Goal: Task Accomplishment & Management: Use online tool/utility

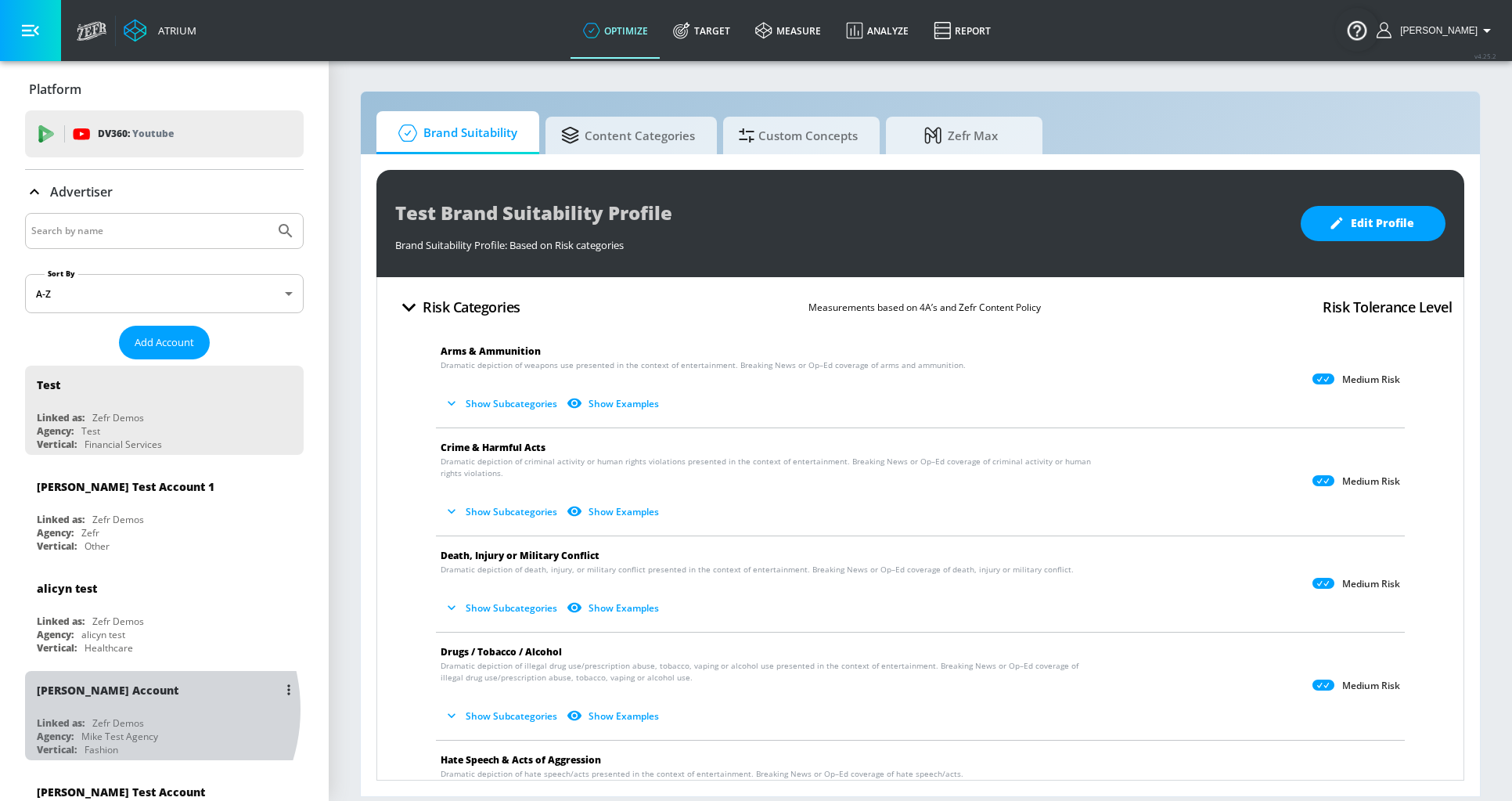
click at [125, 710] on div "Mike Test Account Linked as: Zefr Demos Agency: Mike Test Agency Vertical: Fash…" at bounding box center [164, 715] width 279 height 89
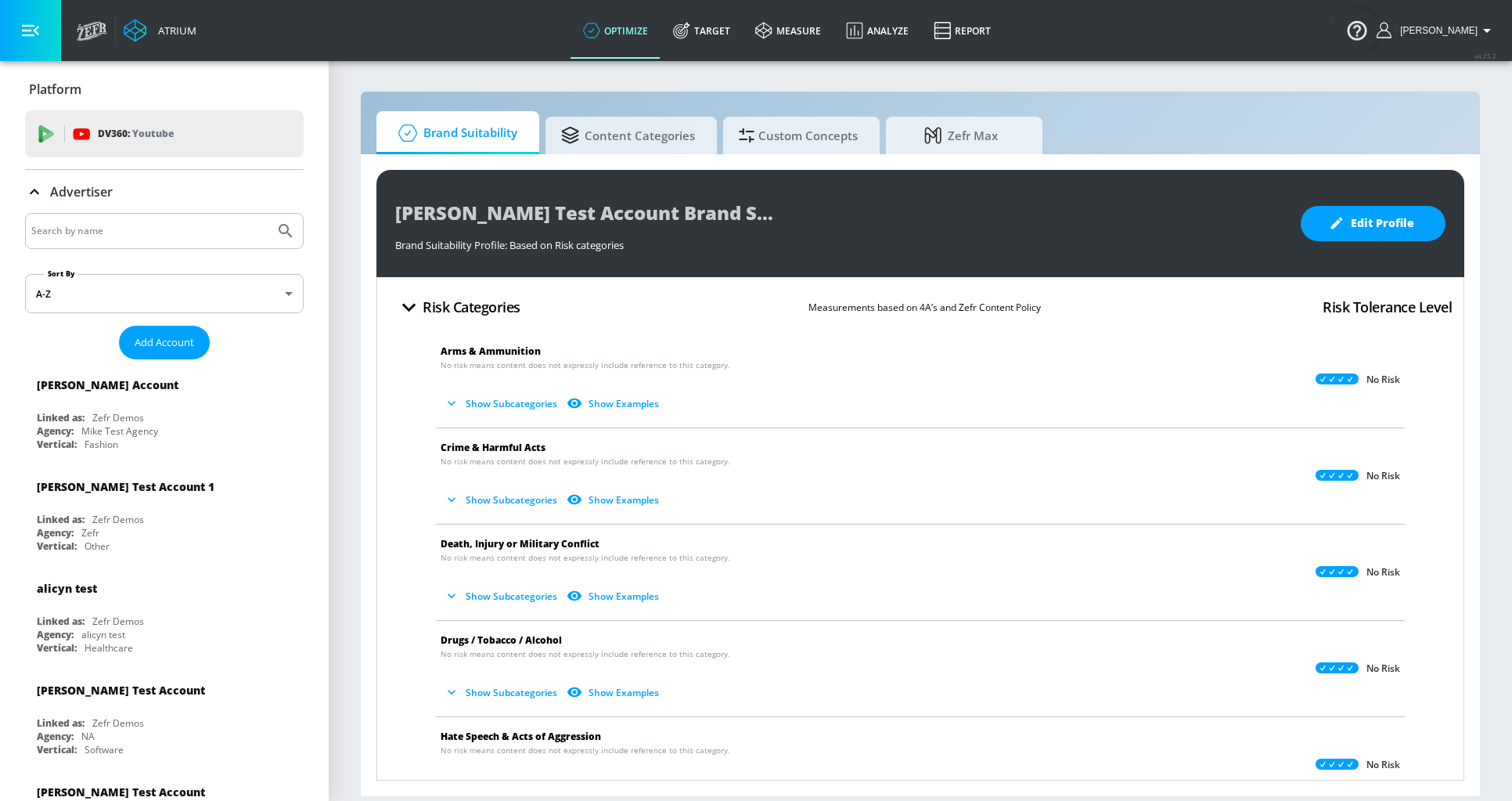
click at [141, 202] on div "Advertiser" at bounding box center [164, 192] width 279 height 44
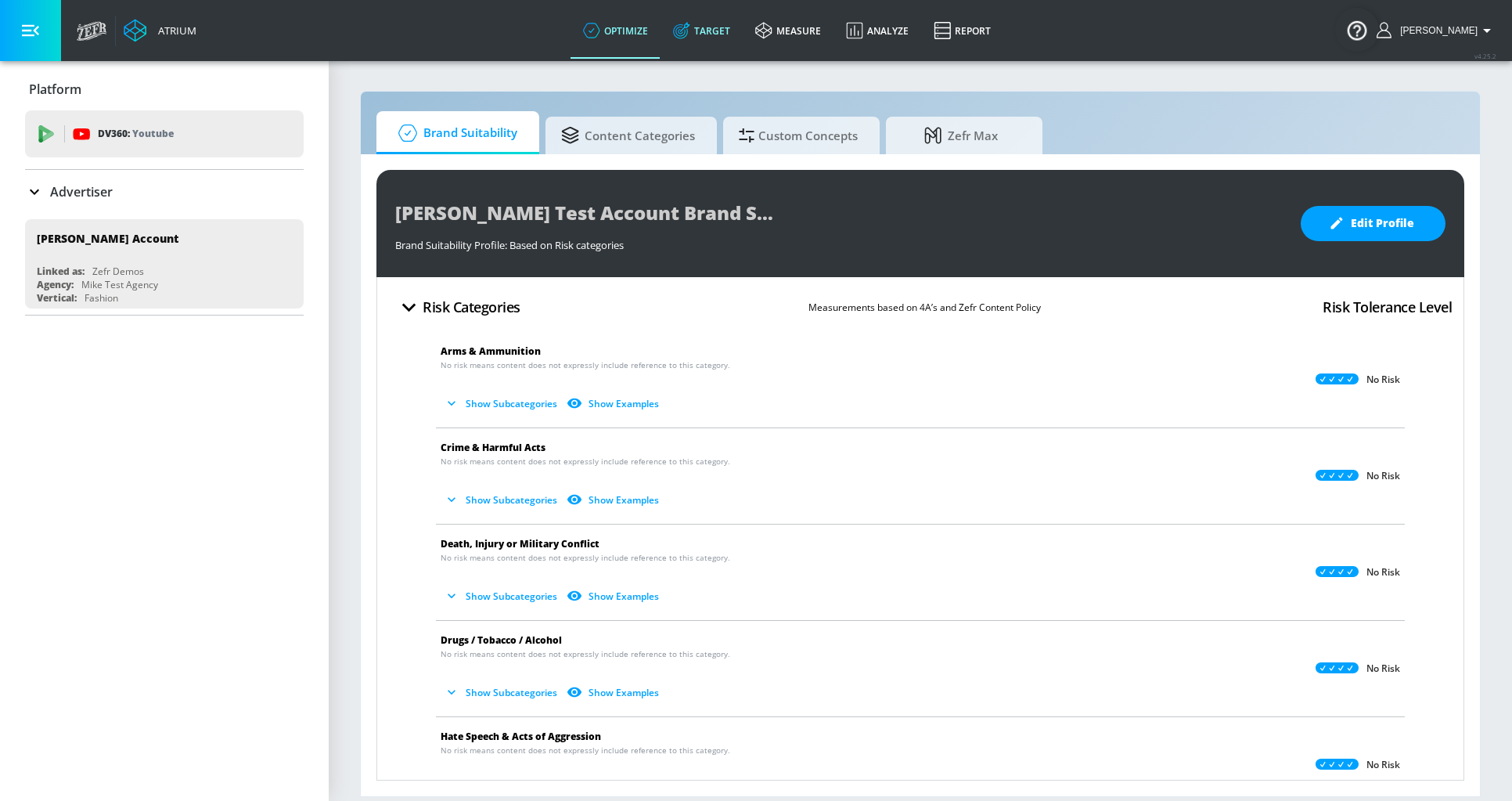
click at [741, 36] on link "Target" at bounding box center [702, 30] width 83 height 56
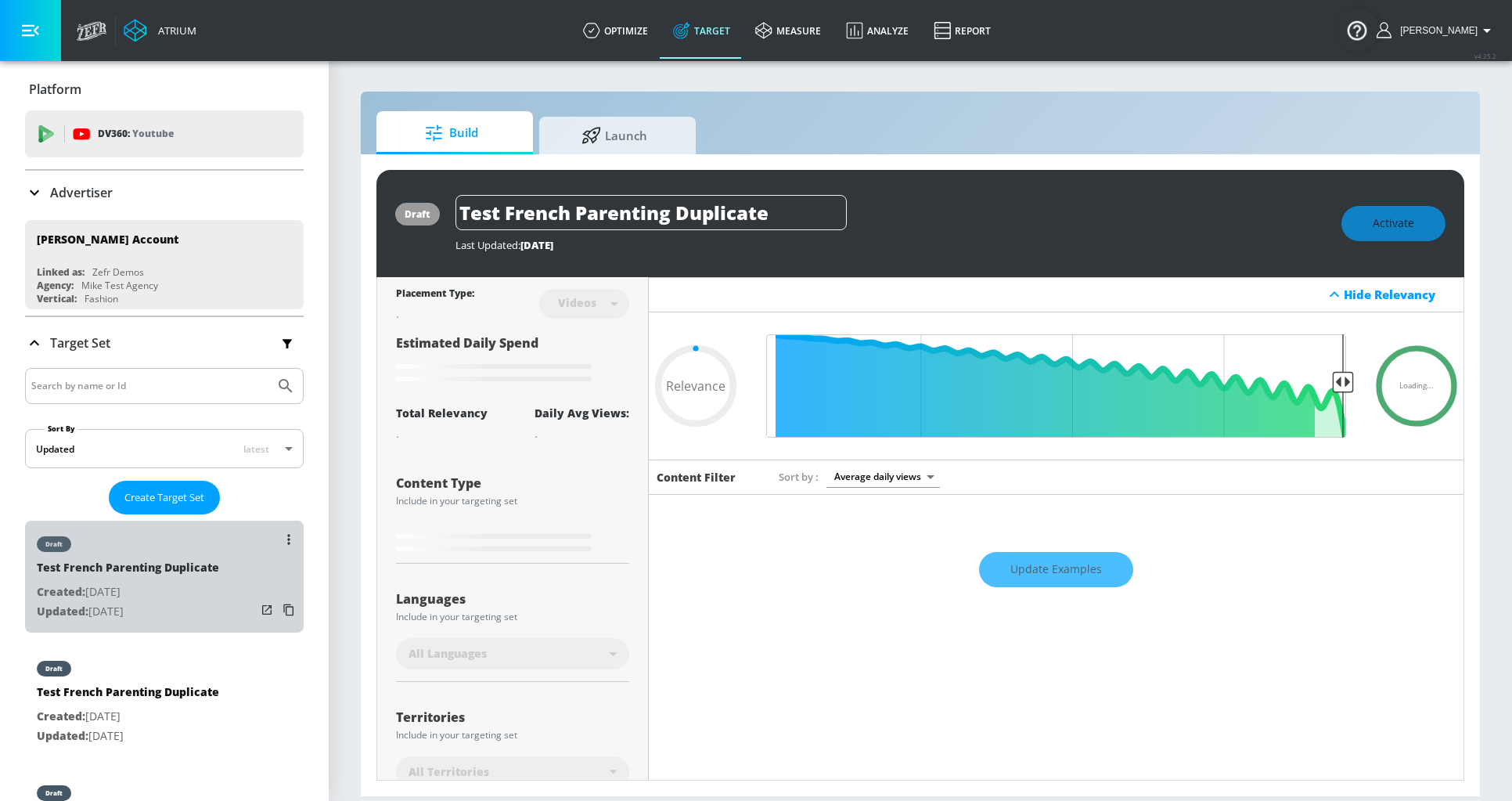
click at [192, 565] on div "Test French Parenting Duplicate" at bounding box center [128, 571] width 183 height 22
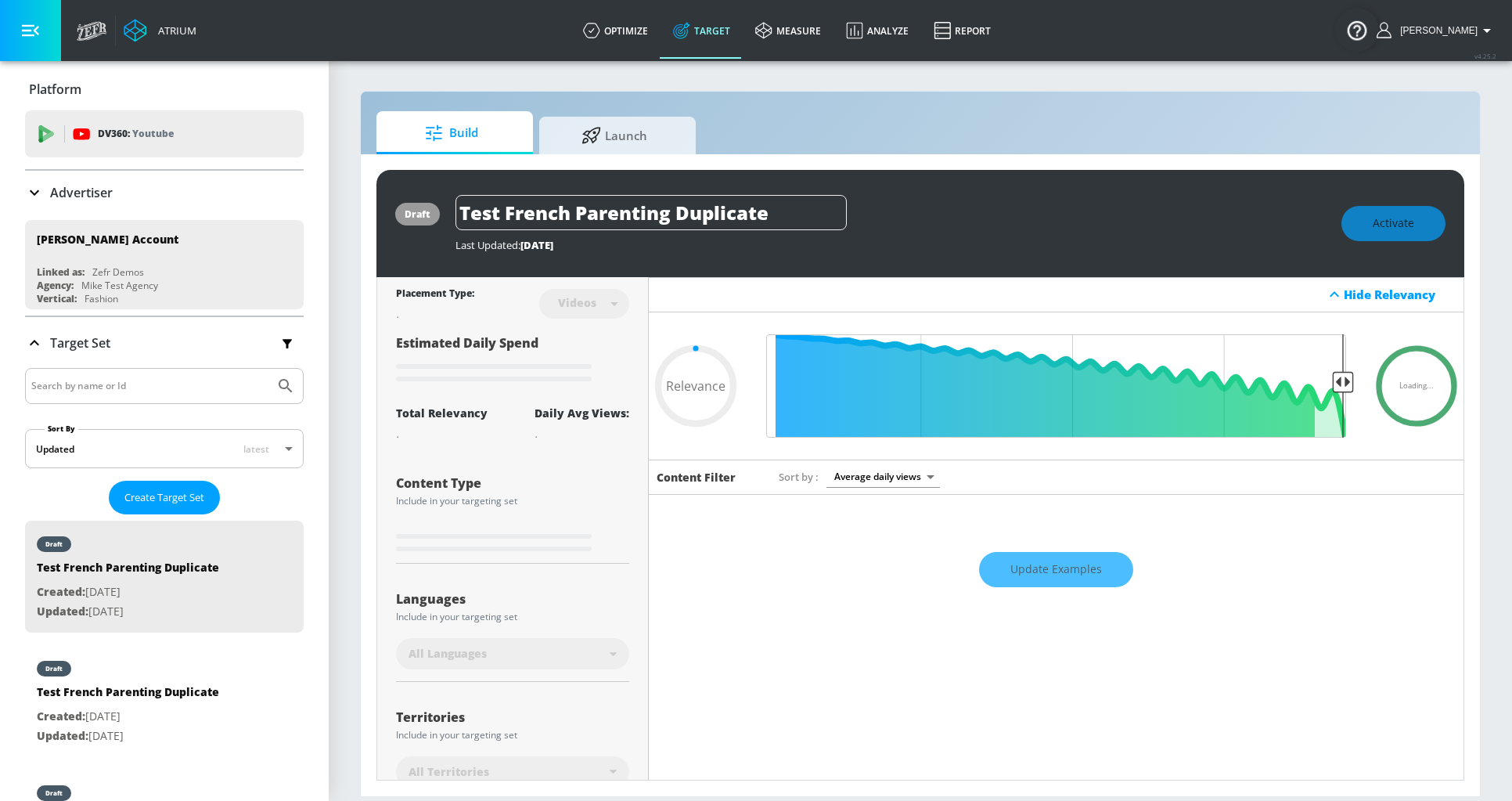
type input "0.75"
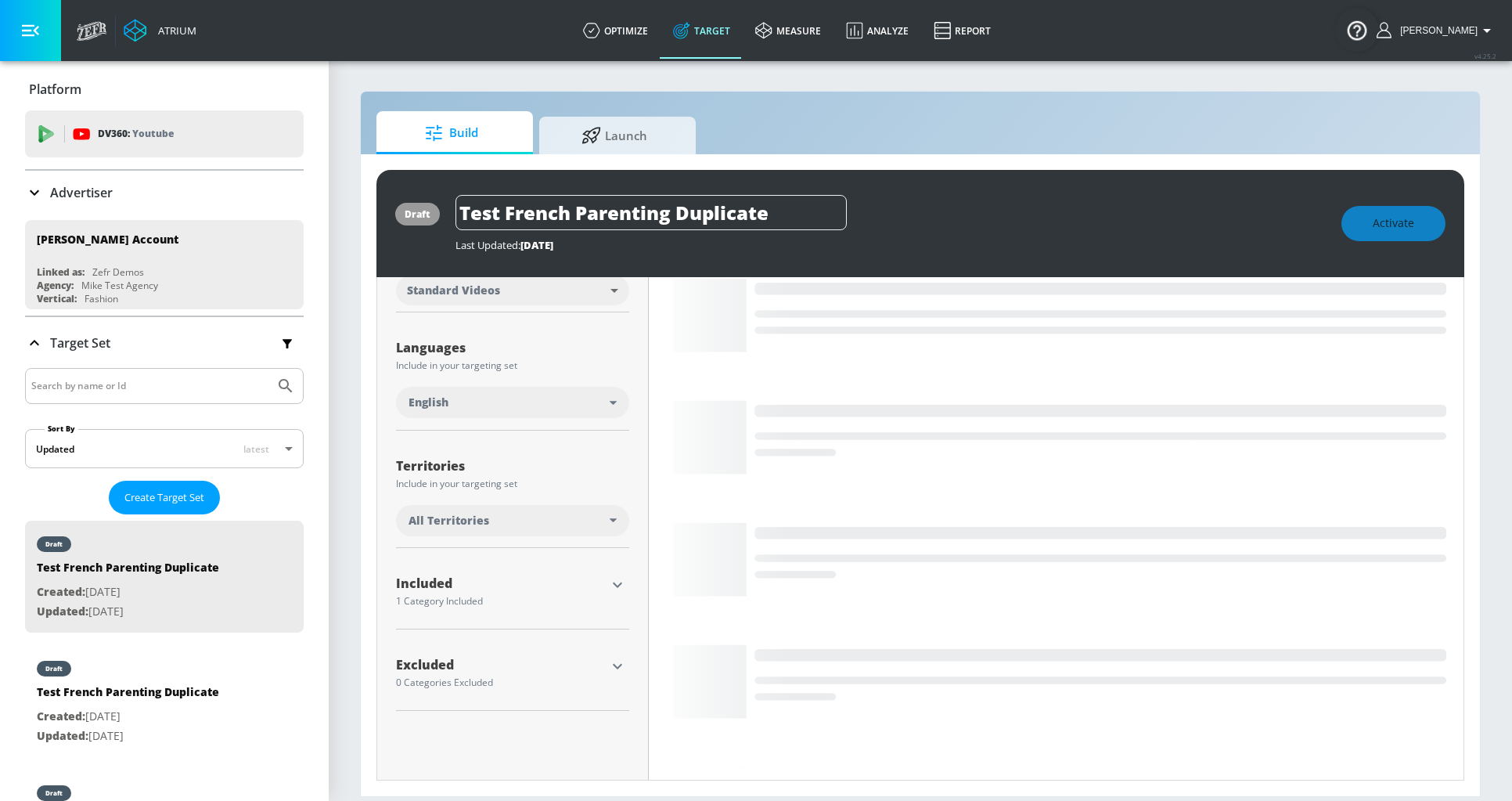
scroll to position [283, 0]
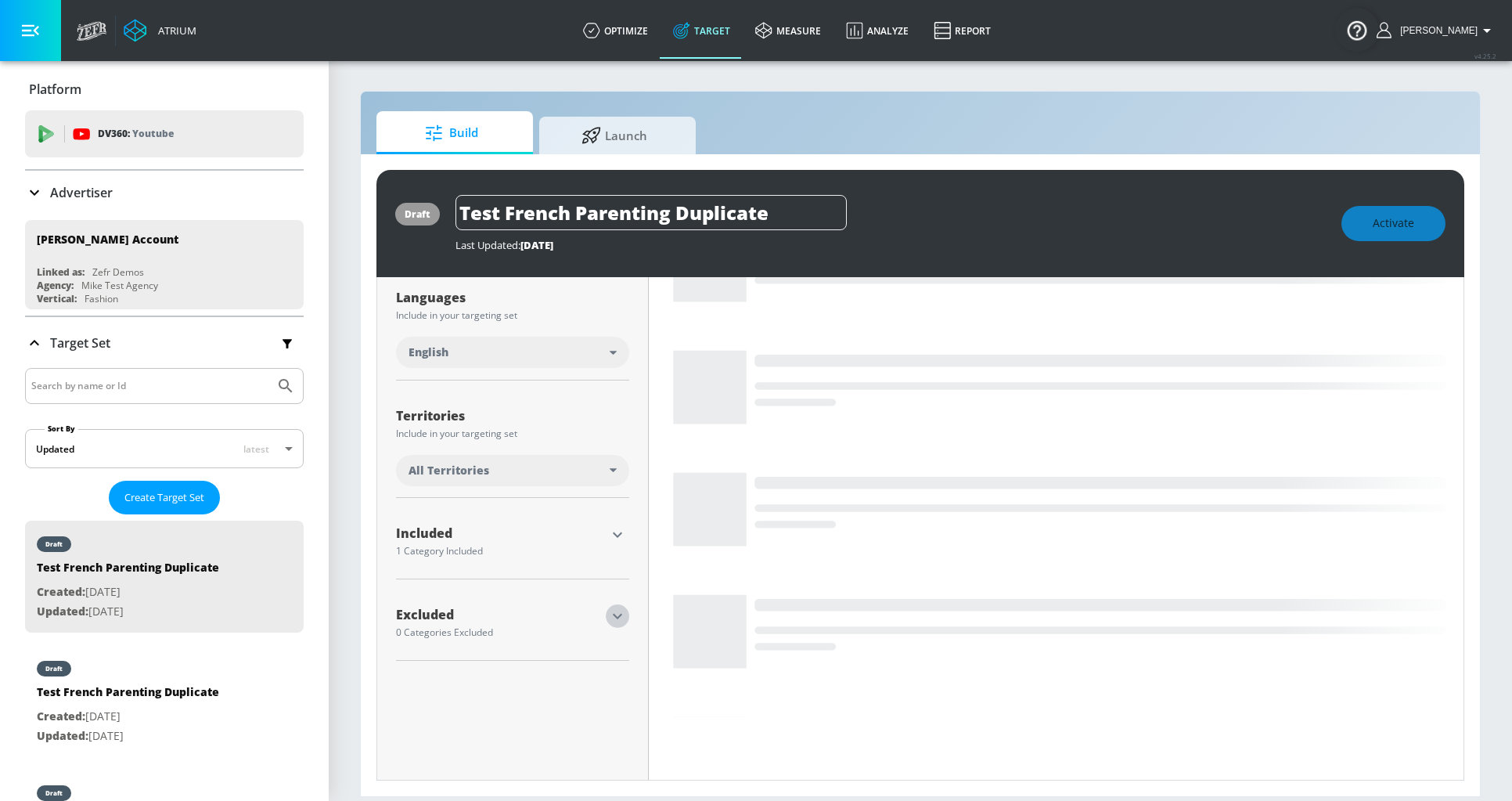
click at [613, 613] on icon "button" at bounding box center [618, 616] width 10 height 6
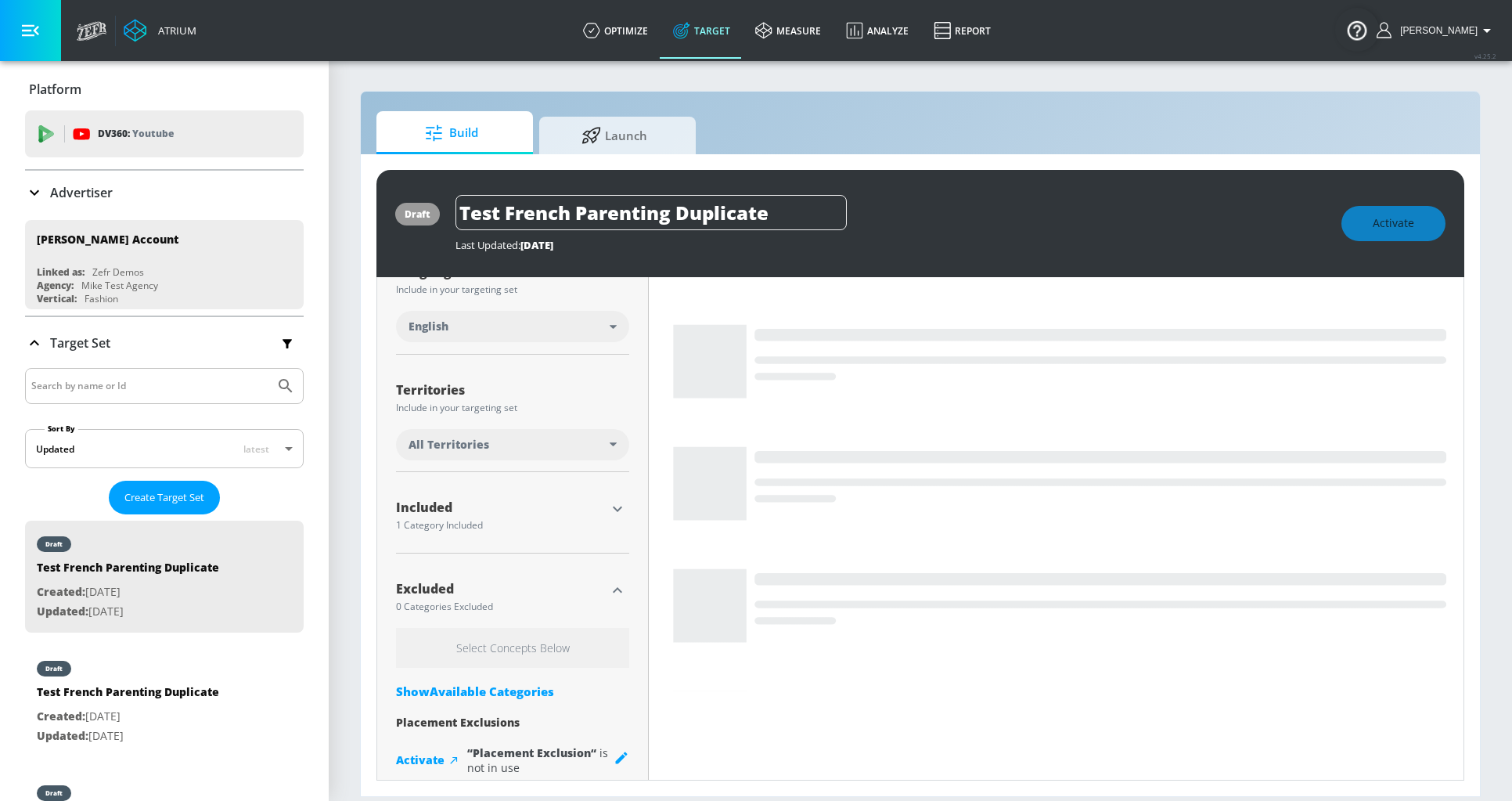
scroll to position [331, 0]
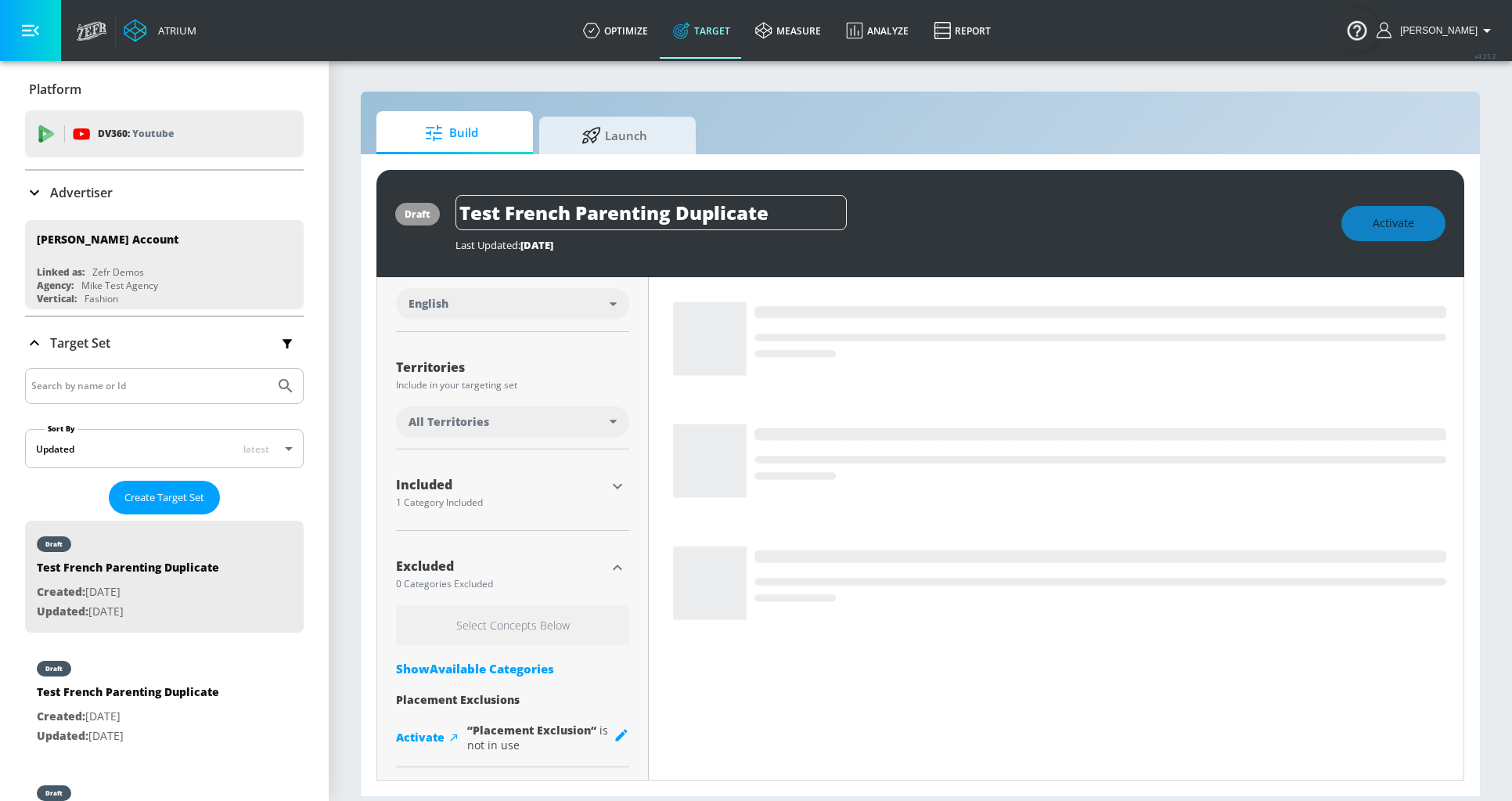
click at [510, 661] on div "Show Available Categories" at bounding box center [513, 669] width 233 height 16
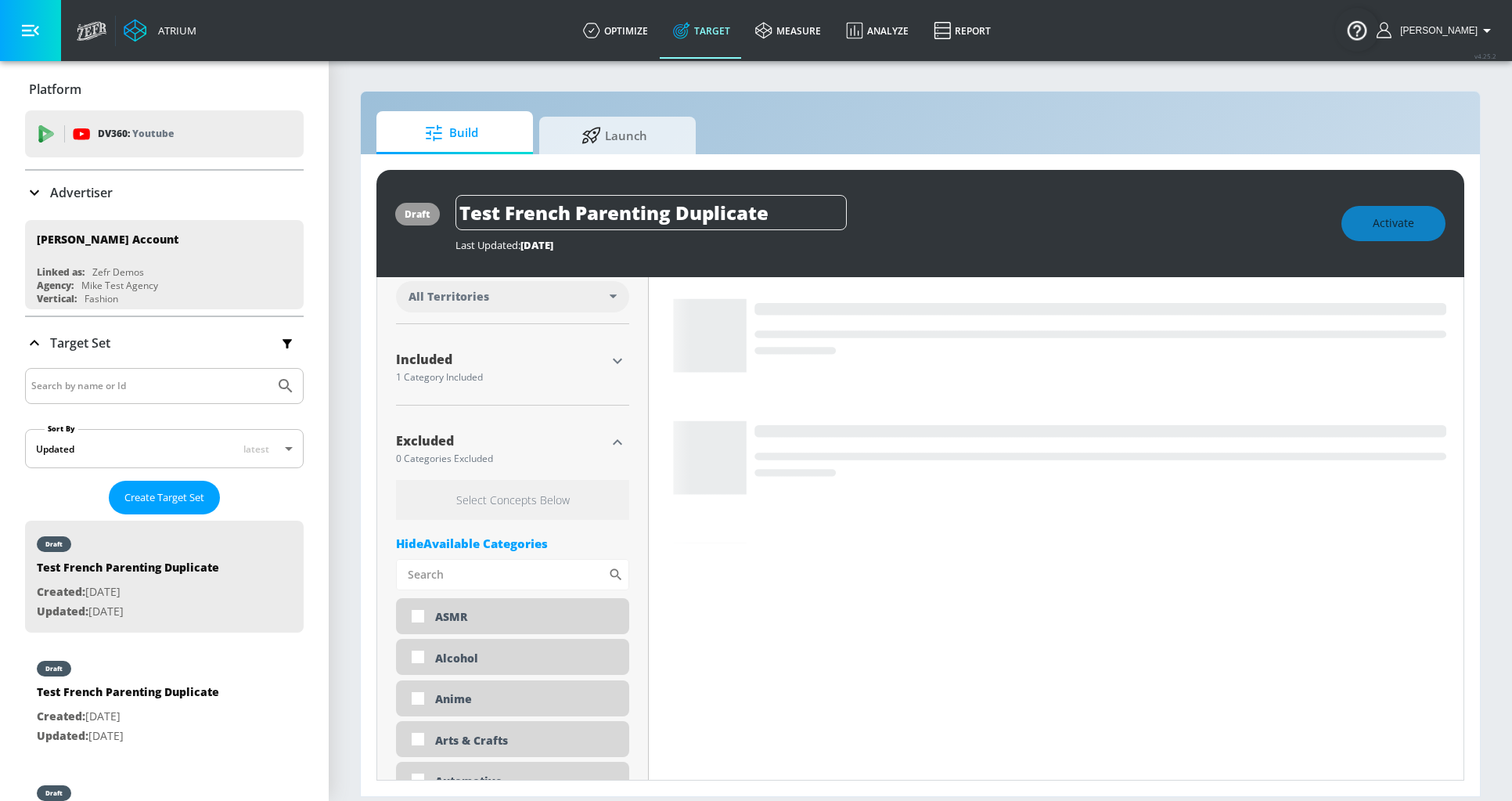
scroll to position [634, 0]
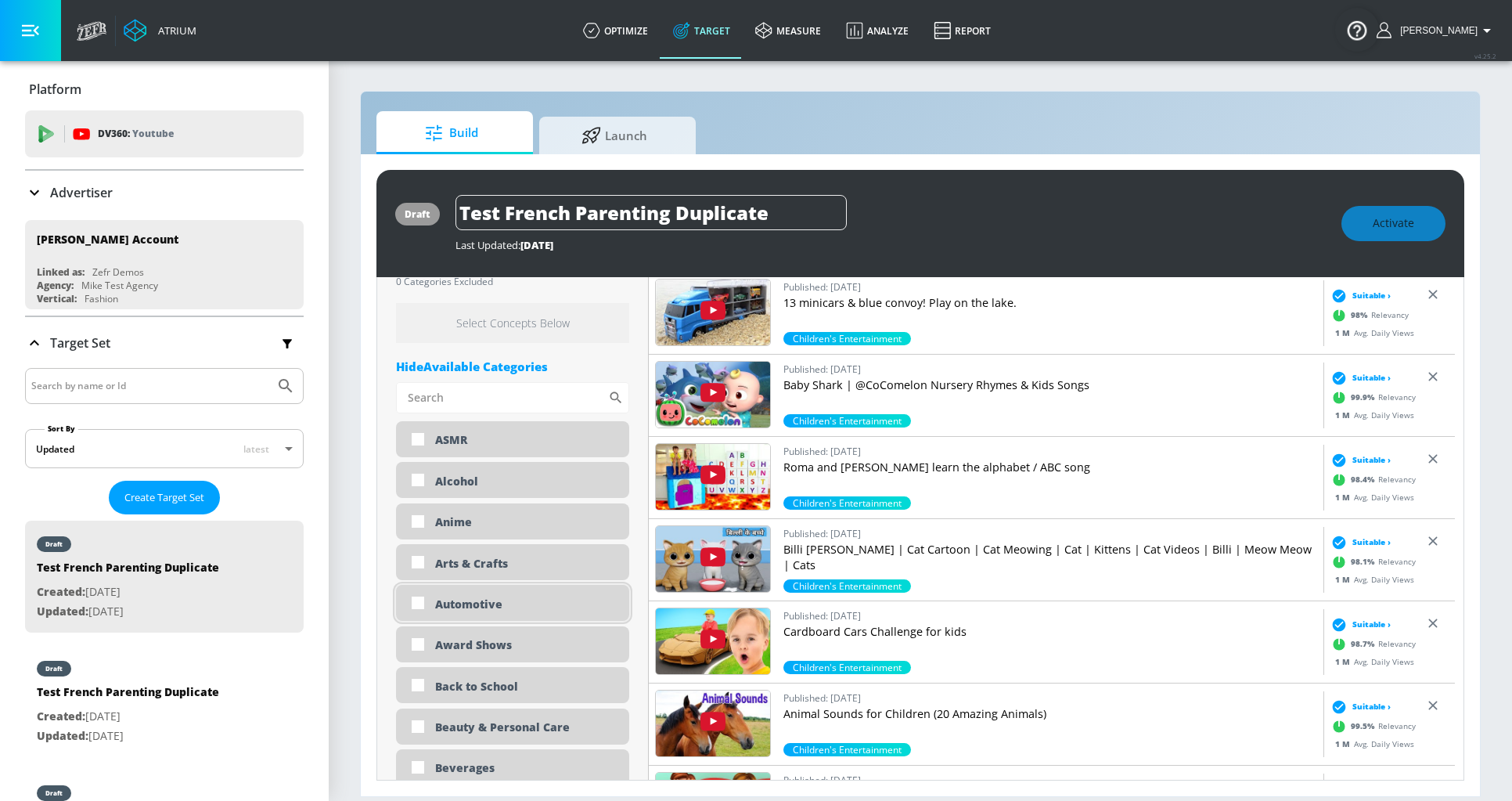
click at [466, 614] on div "Automotive" at bounding box center [513, 603] width 233 height 36
checkbox input "true"
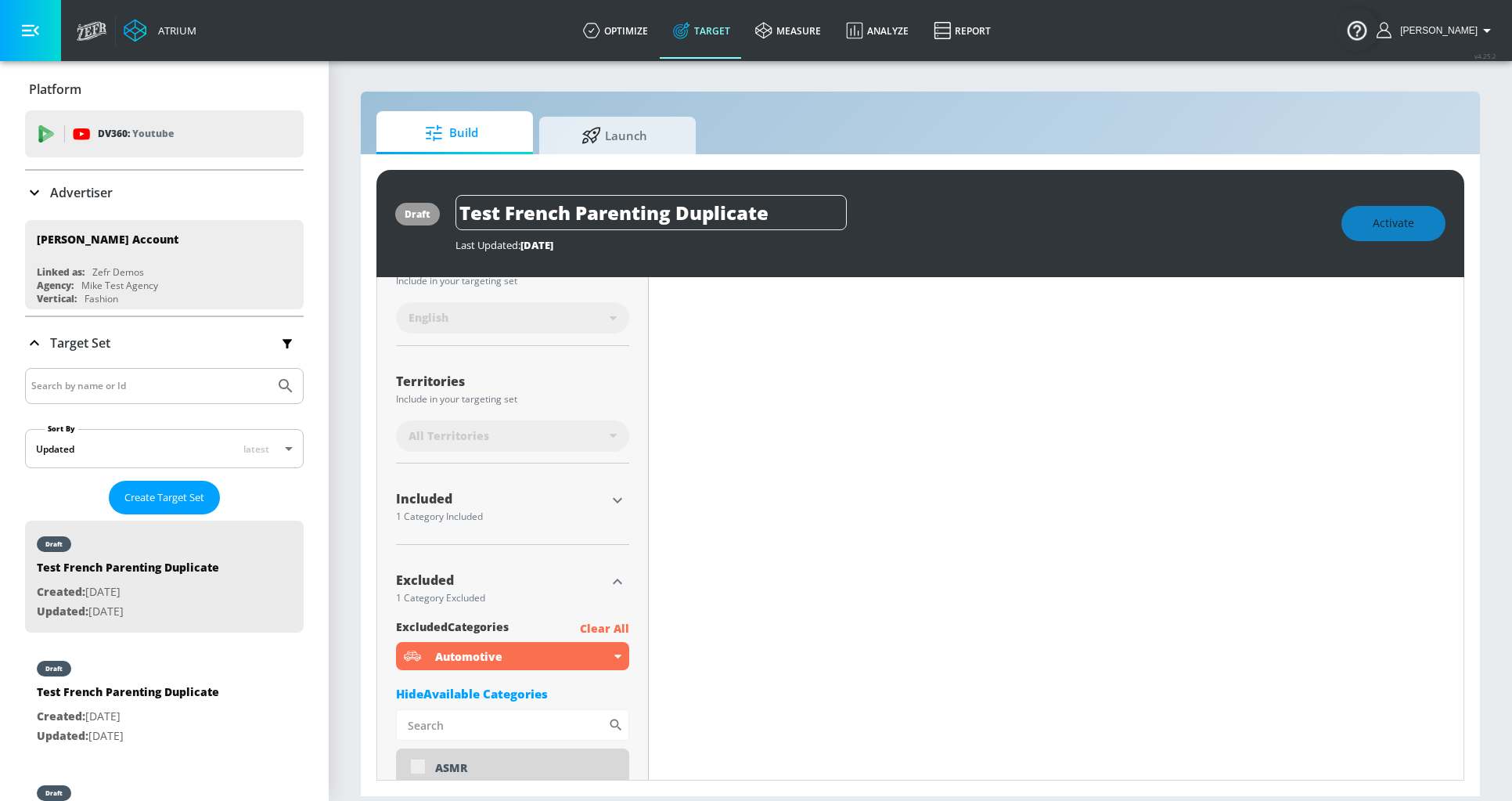
scroll to position [333, 0]
click at [609, 492] on icon "button" at bounding box center [617, 497] width 18 height 18
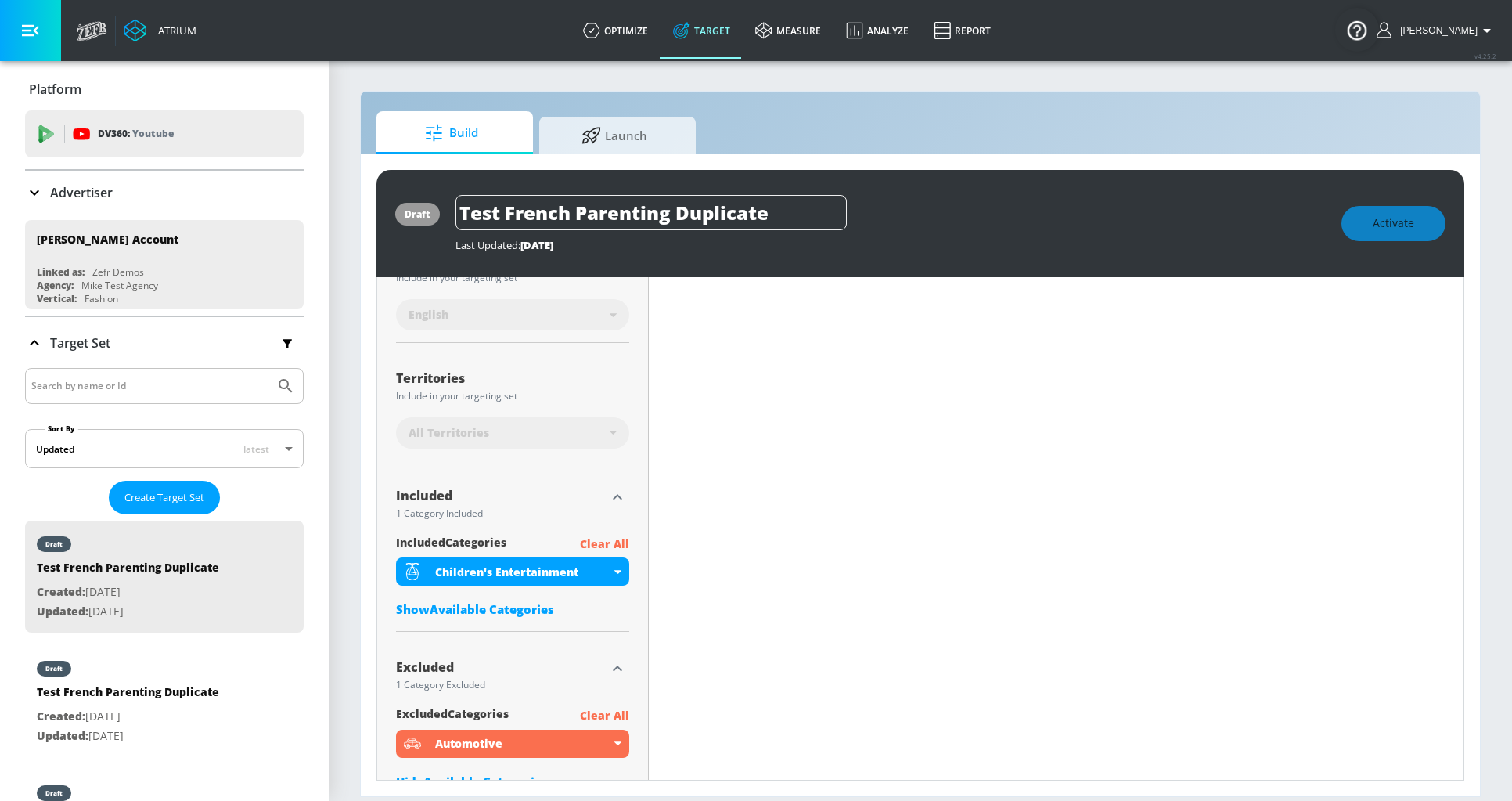
click at [606, 544] on p "Clear All" at bounding box center [604, 544] width 50 height 19
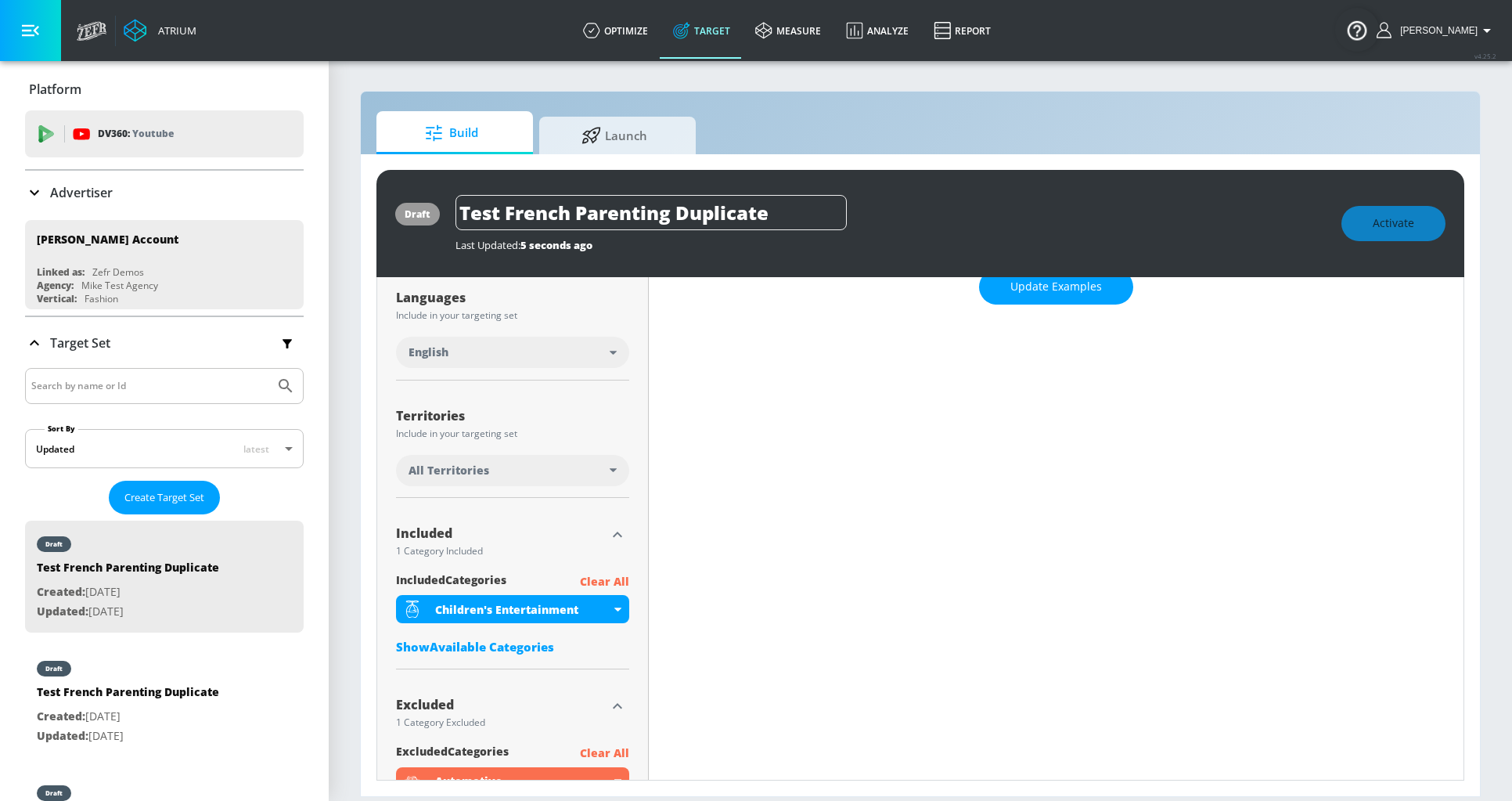
scroll to position [300, 0]
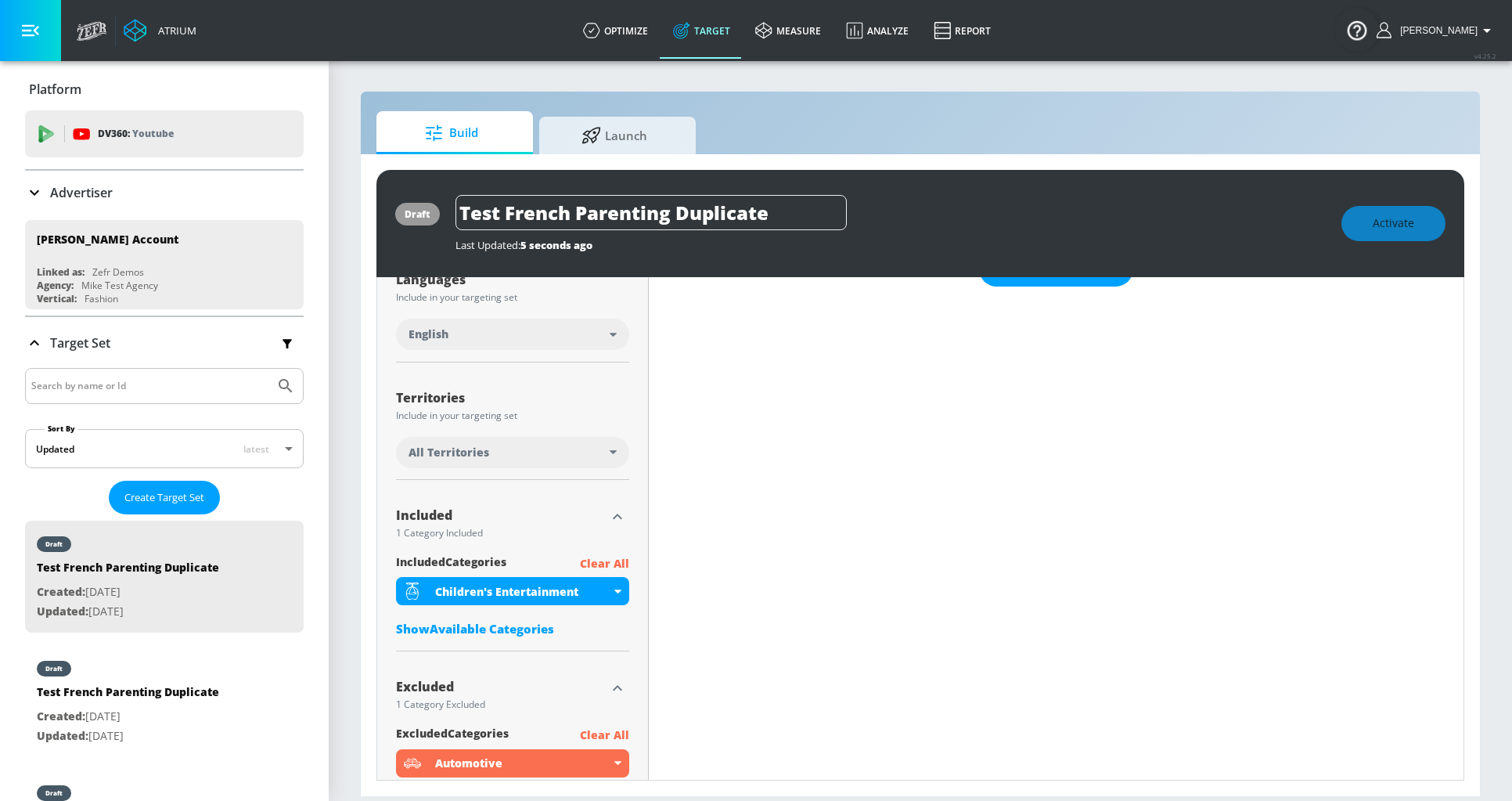
click at [608, 560] on p "Clear All" at bounding box center [604, 564] width 50 height 19
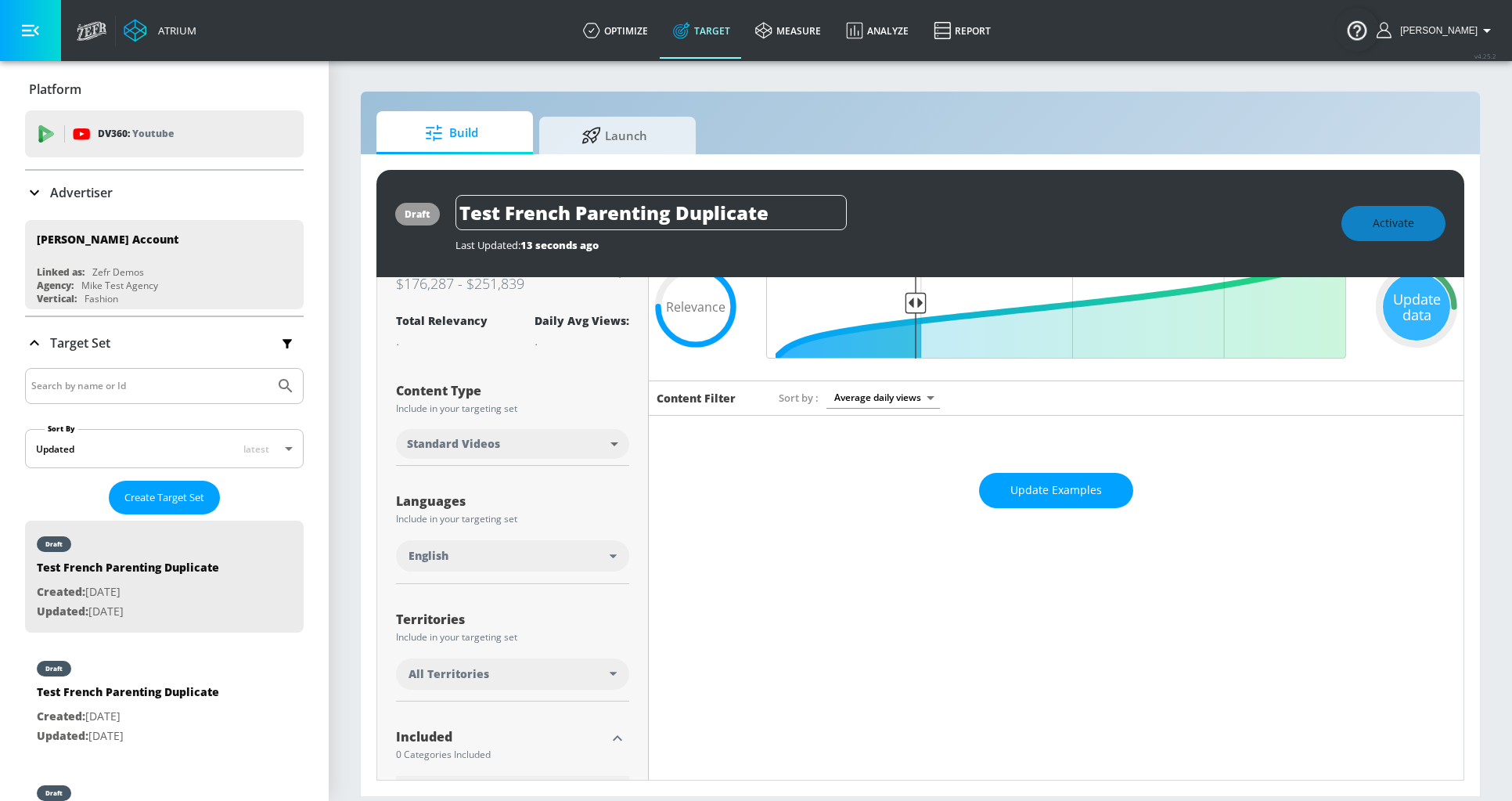
scroll to position [0, 0]
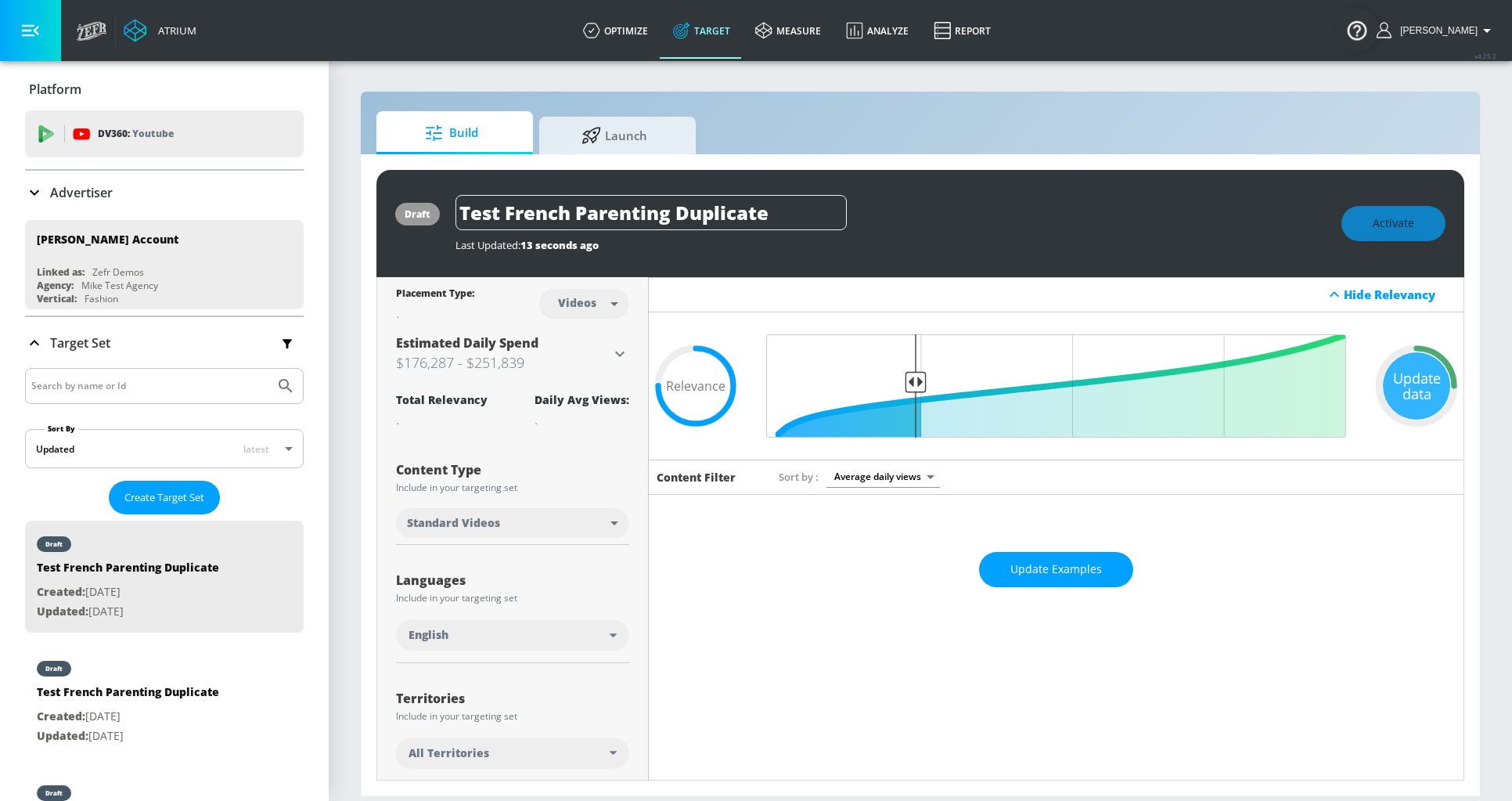
click at [591, 636] on div "English" at bounding box center [508, 635] width 201 height 16
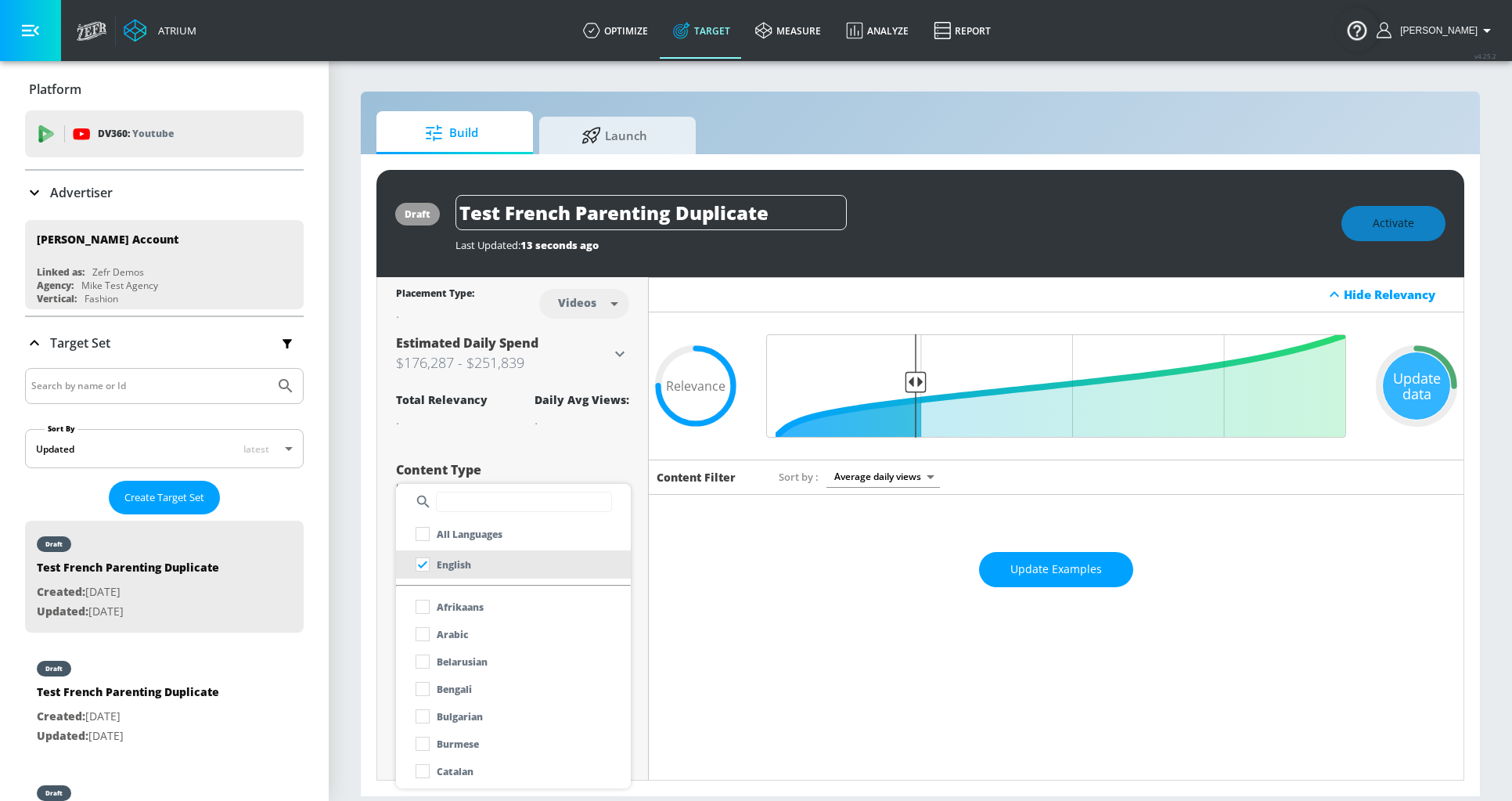
click at [498, 510] on input "text" at bounding box center [524, 502] width 176 height 20
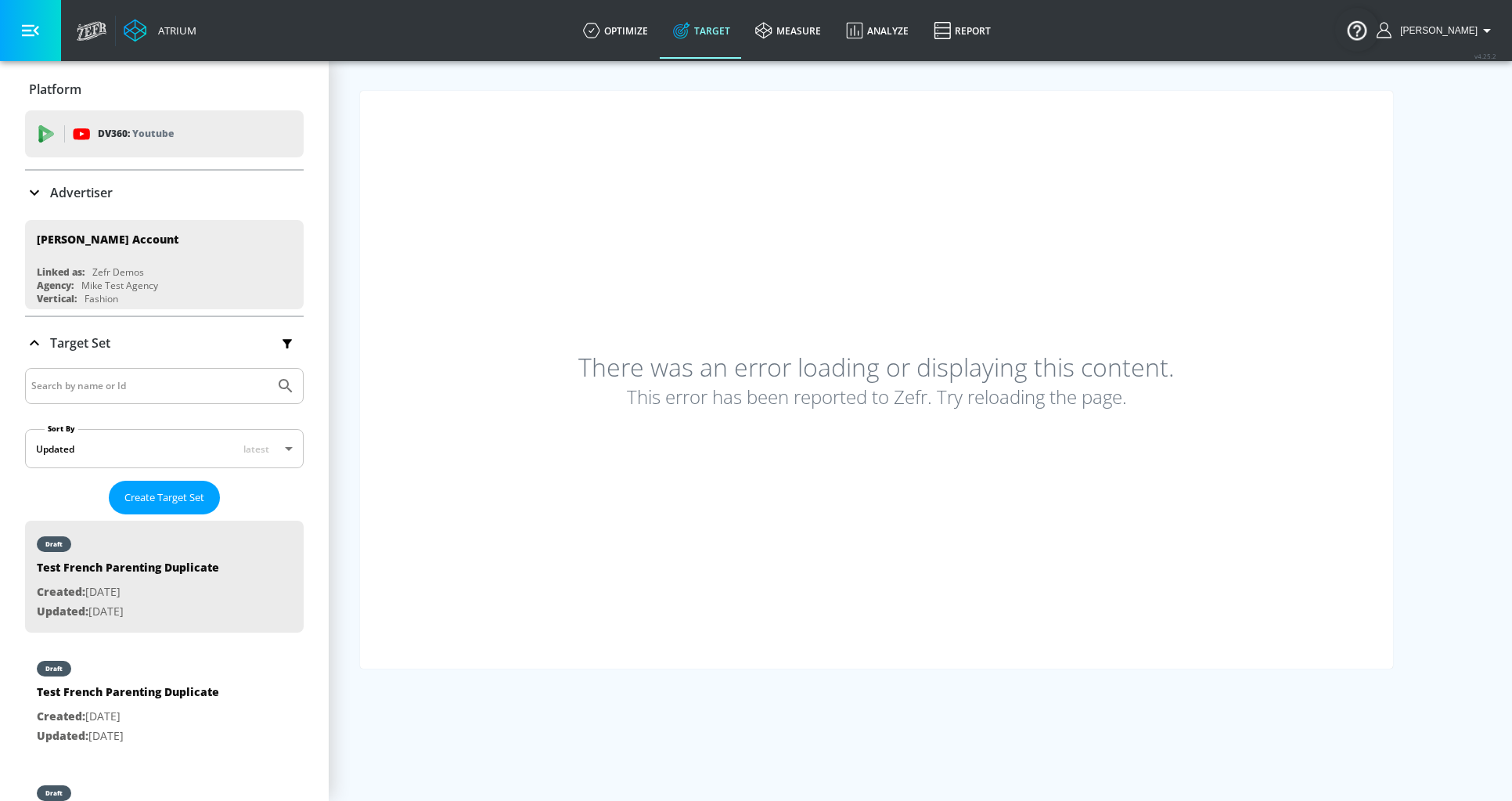
click at [627, 288] on div "There was an error loading or displaying this content. This error has been repo…" at bounding box center [876, 379] width 1033 height 577
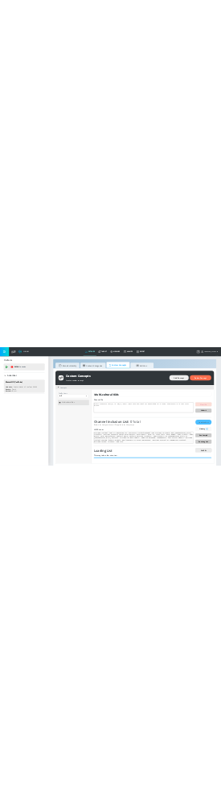
scroll to position [17, 0]
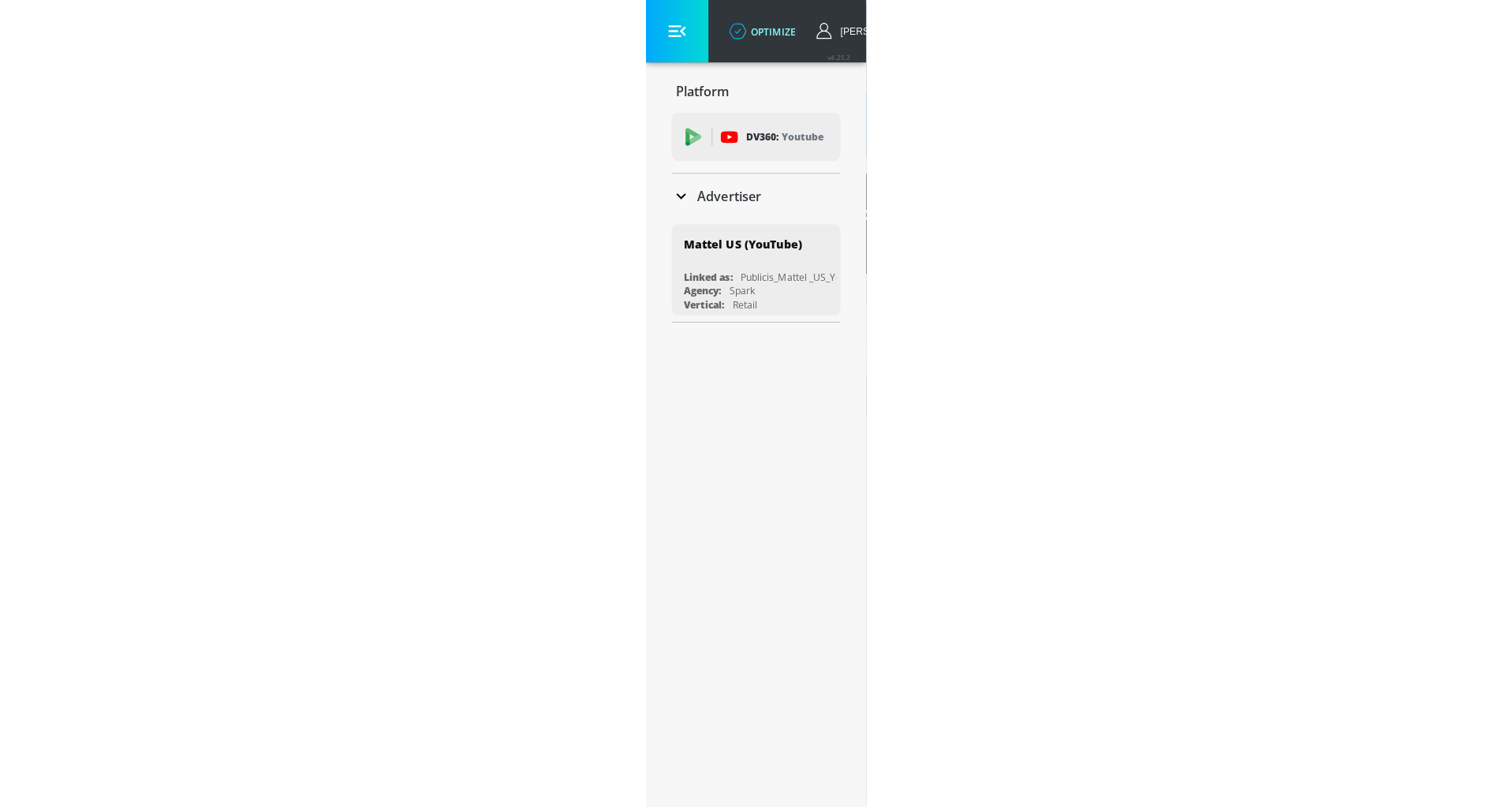
scroll to position [12, 0]
